Goal: Task Accomplishment & Management: Complete application form

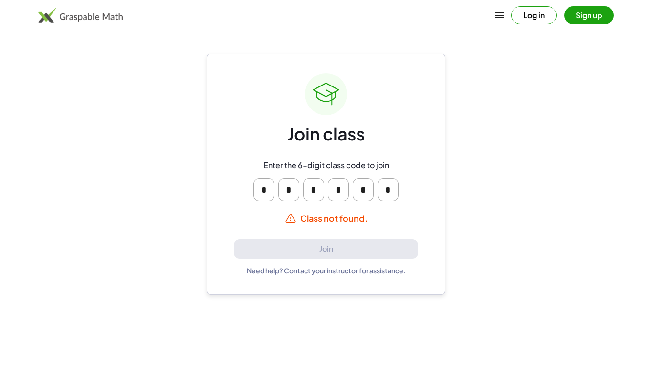
click at [340, 216] on div "Class not found." at bounding box center [326, 217] width 184 height 11
click at [532, 20] on button "Log in" at bounding box center [533, 15] width 45 height 18
click at [380, 179] on input "*" at bounding box center [388, 189] width 21 height 23
click at [385, 183] on input "*" at bounding box center [388, 189] width 21 height 23
type input "*"
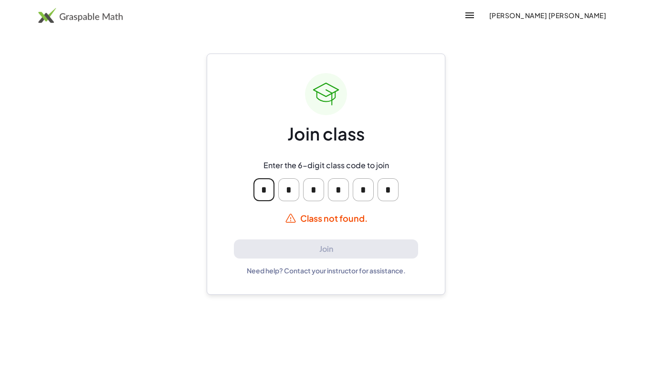
type input "*"
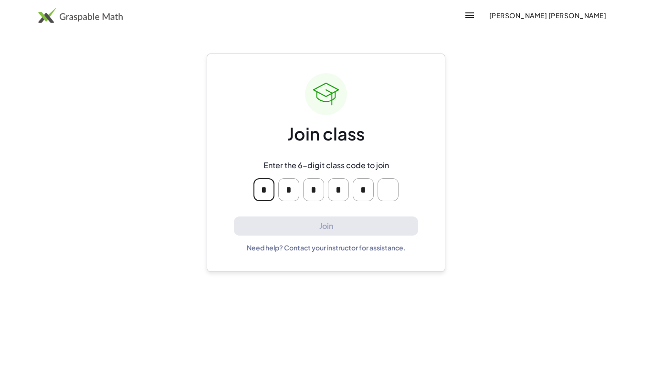
type input "*"
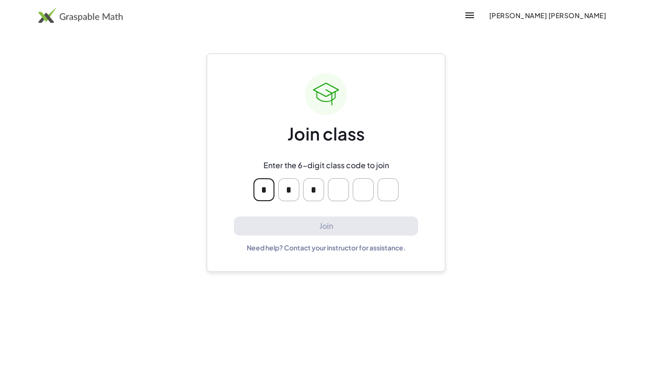
type input "*"
click at [476, 13] on icon "button" at bounding box center [469, 15] width 11 height 11
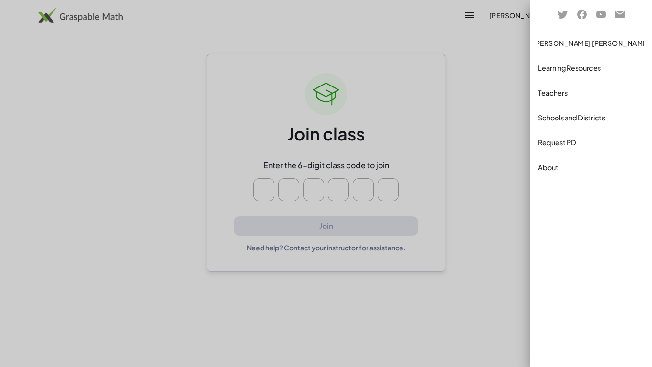
click at [548, 99] on div "Teachers" at bounding box center [591, 92] width 114 height 23
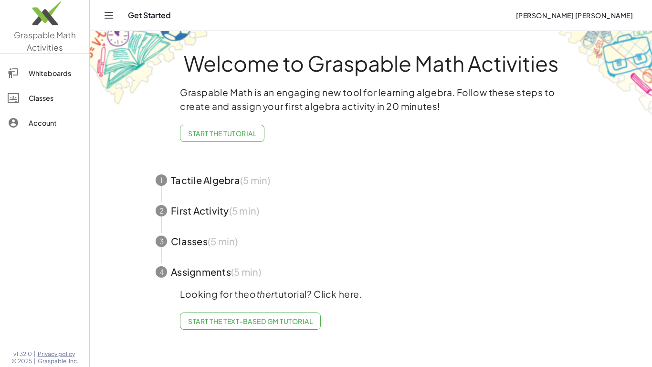
click at [67, 103] on div "Classes" at bounding box center [55, 97] width 53 height 11
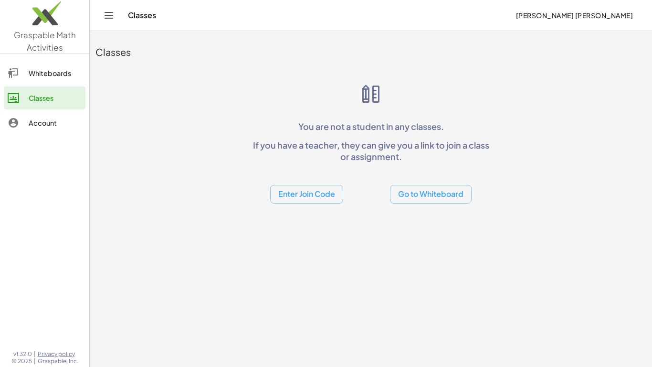
click at [304, 192] on button "Enter Join Code" at bounding box center [306, 194] width 73 height 19
click at [331, 213] on div "Join Class" at bounding box center [306, 218] width 58 height 11
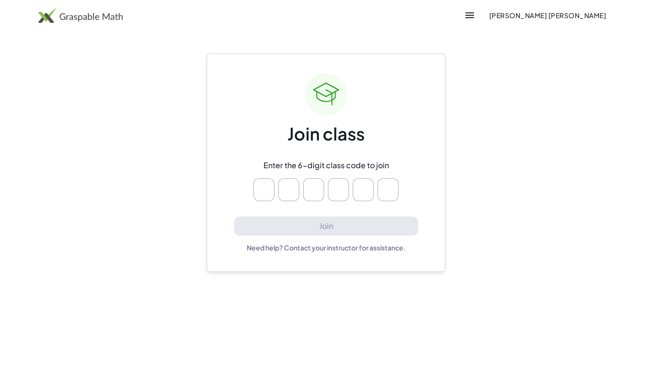
drag, startPoint x: 367, startPoint y: 249, endPoint x: 460, endPoint y: 254, distance: 93.7
click at [460, 254] on main "Join class Enter the 6-digit class code to join Join Need help? Contact your in…" at bounding box center [326, 183] width 652 height 367
click at [459, 252] on main "Join class Enter the 6-digit class code to join Join Need help? Contact your in…" at bounding box center [326, 183] width 652 height 367
click at [392, 193] on input "Please enter OTP character 6" at bounding box center [388, 189] width 21 height 23
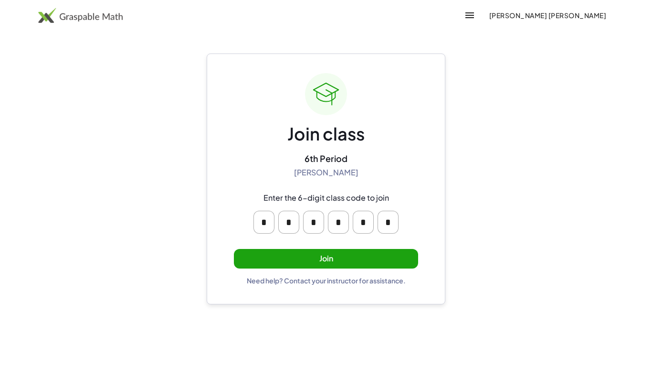
click at [379, 263] on button "Join" at bounding box center [326, 259] width 184 height 20
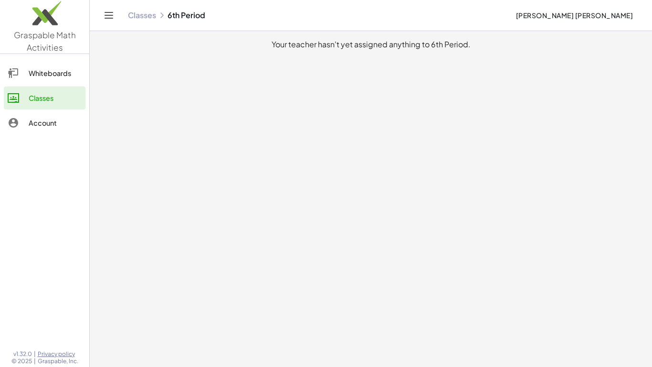
click at [48, 117] on div "Account" at bounding box center [55, 122] width 53 height 11
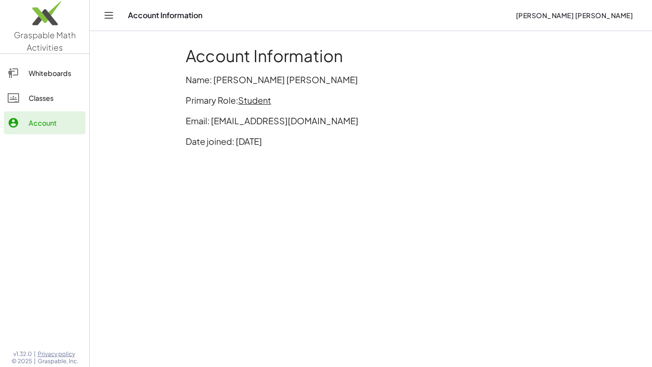
click at [46, 90] on link "Classes" at bounding box center [45, 97] width 82 height 23
